Goal: Task Accomplishment & Management: Manage account settings

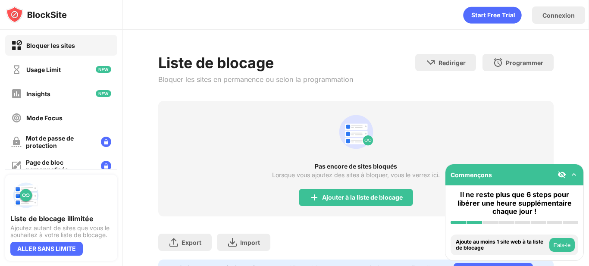
click at [344, 187] on div "Pas encore de sites bloqués Lorsque vous ajoutez des sites à bloquer, vous le v…" at bounding box center [355, 158] width 395 height 115
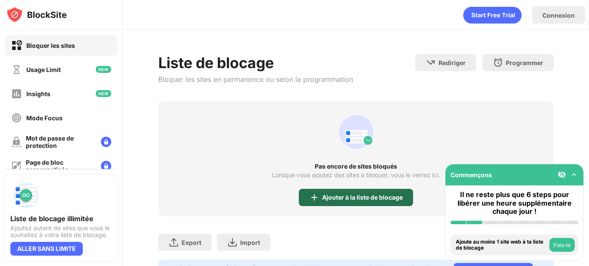
click at [343, 194] on div "Ajouter à la liste de blocage" at bounding box center [362, 197] width 81 height 7
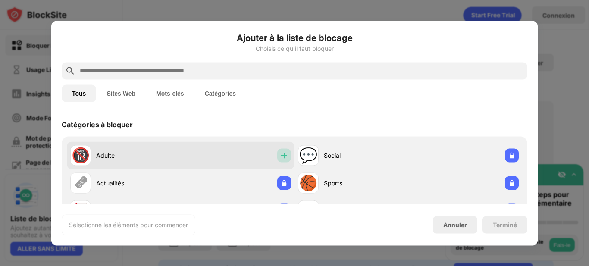
click at [282, 153] on img at bounding box center [284, 155] width 9 height 9
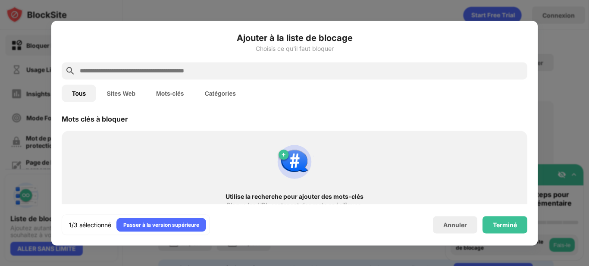
scroll to position [461, 0]
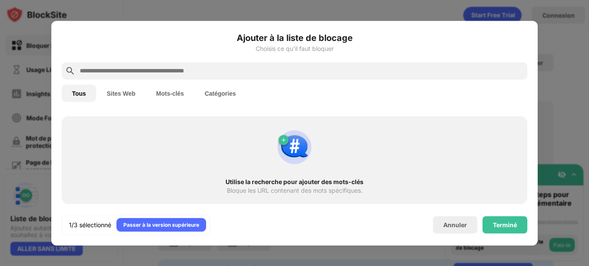
click at [136, 99] on button "Sites Web" at bounding box center [121, 92] width 50 height 17
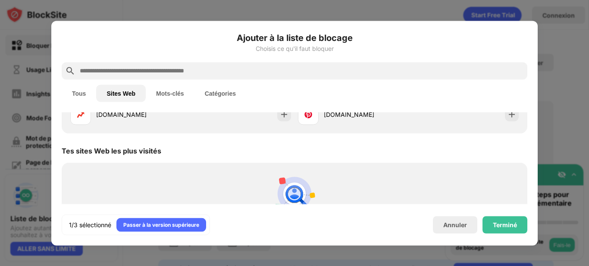
scroll to position [222, 0]
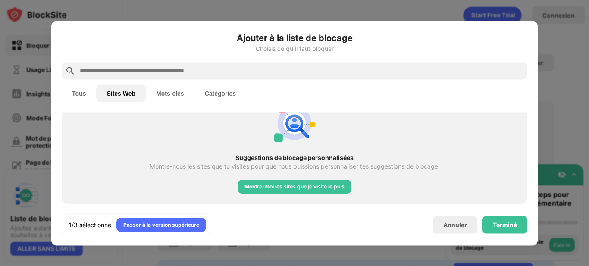
click at [171, 90] on button "Mots-clés" at bounding box center [170, 92] width 49 height 17
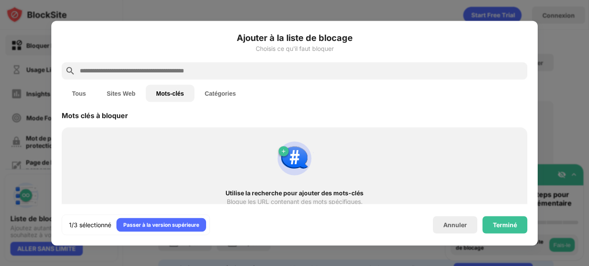
scroll to position [0, 0]
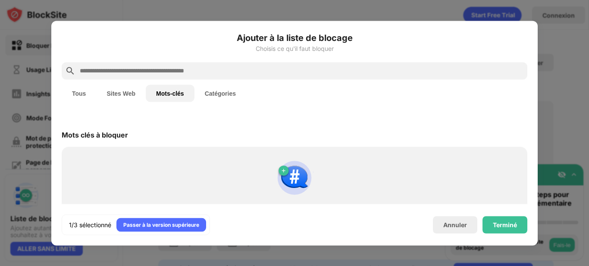
click at [227, 90] on button "Catégories" at bounding box center [220, 92] width 52 height 17
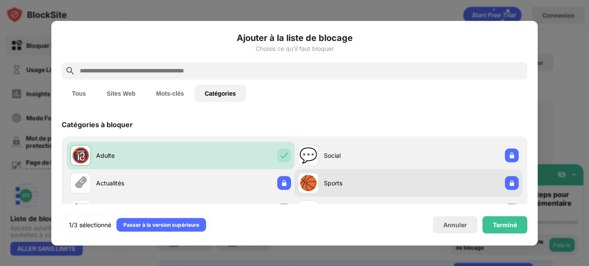
scroll to position [36, 0]
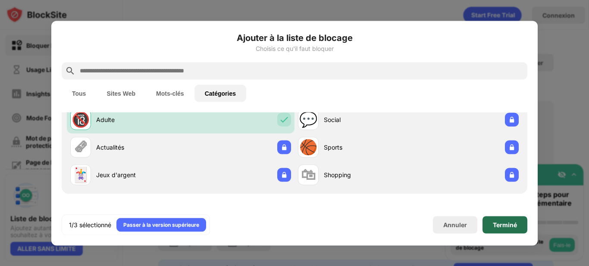
click at [508, 223] on div "Terminé" at bounding box center [505, 224] width 24 height 7
